Goal: Find specific page/section: Find specific page/section

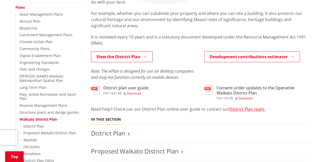
scroll to position [116, 0]
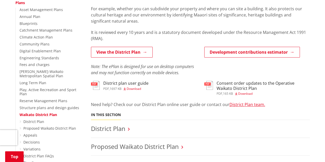
click at [226, 87] on h3 "Consent order updates to the Operative Waikato District Plan" at bounding box center [263, 86] width 93 height 10
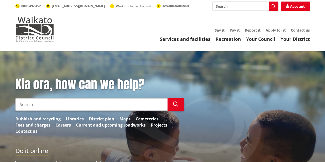
click at [112, 118] on link "District plan" at bounding box center [101, 119] width 25 height 6
